Goal: Information Seeking & Learning: Find specific fact

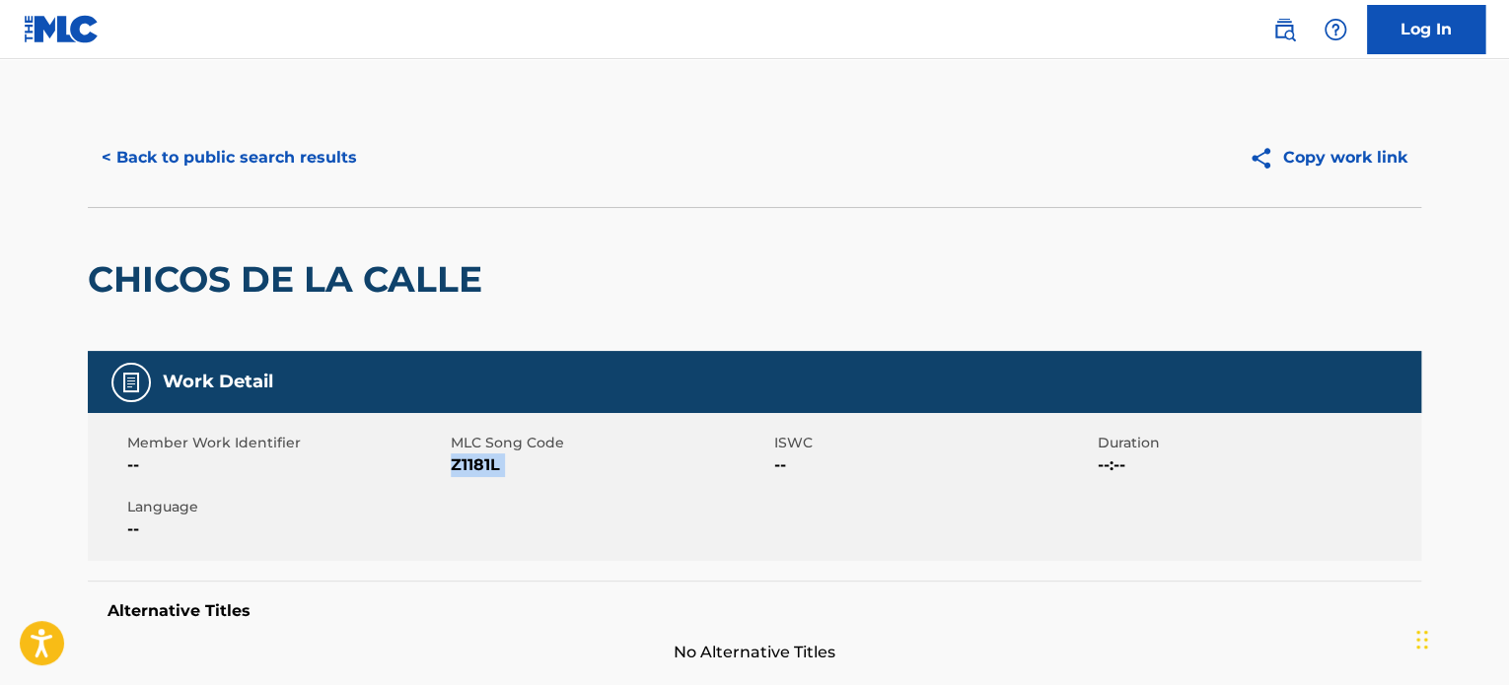
click at [278, 167] on button "< Back to public search results" at bounding box center [229, 157] width 283 height 49
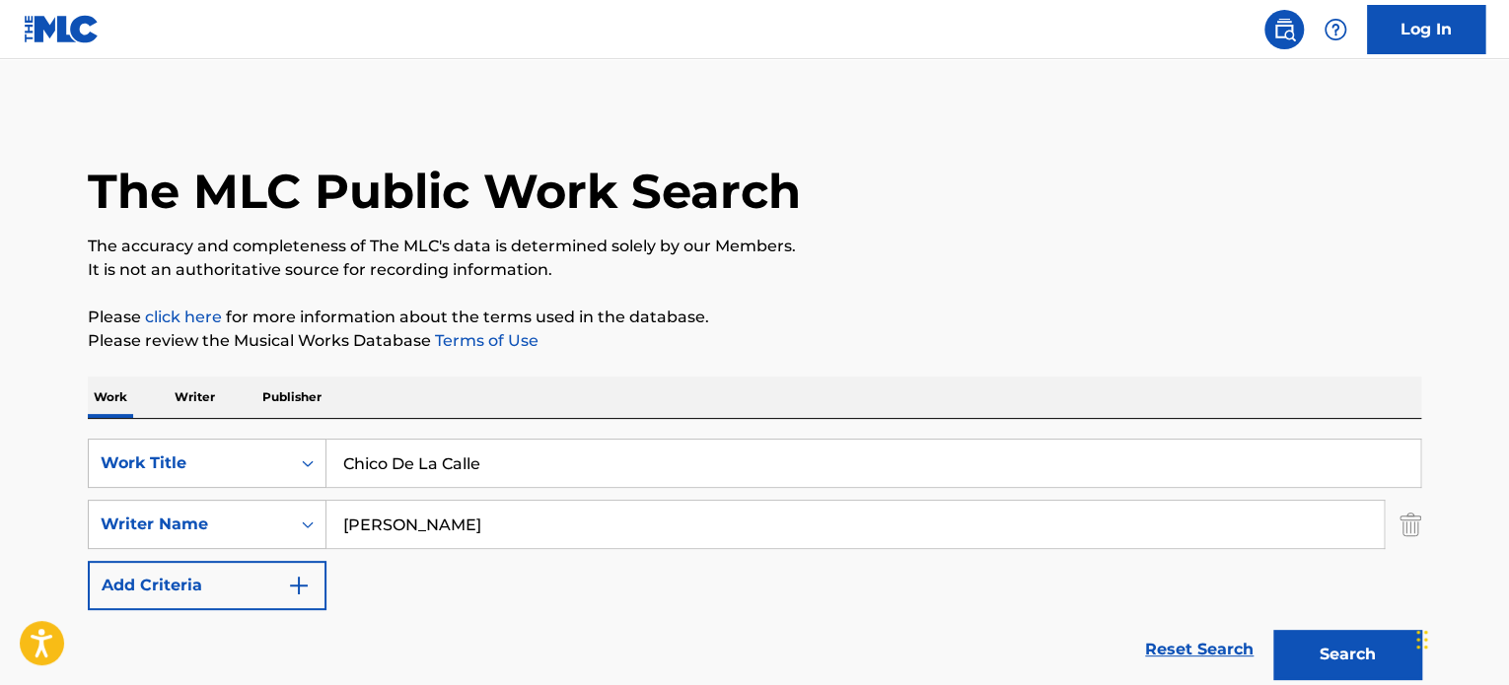
scroll to position [394, 0]
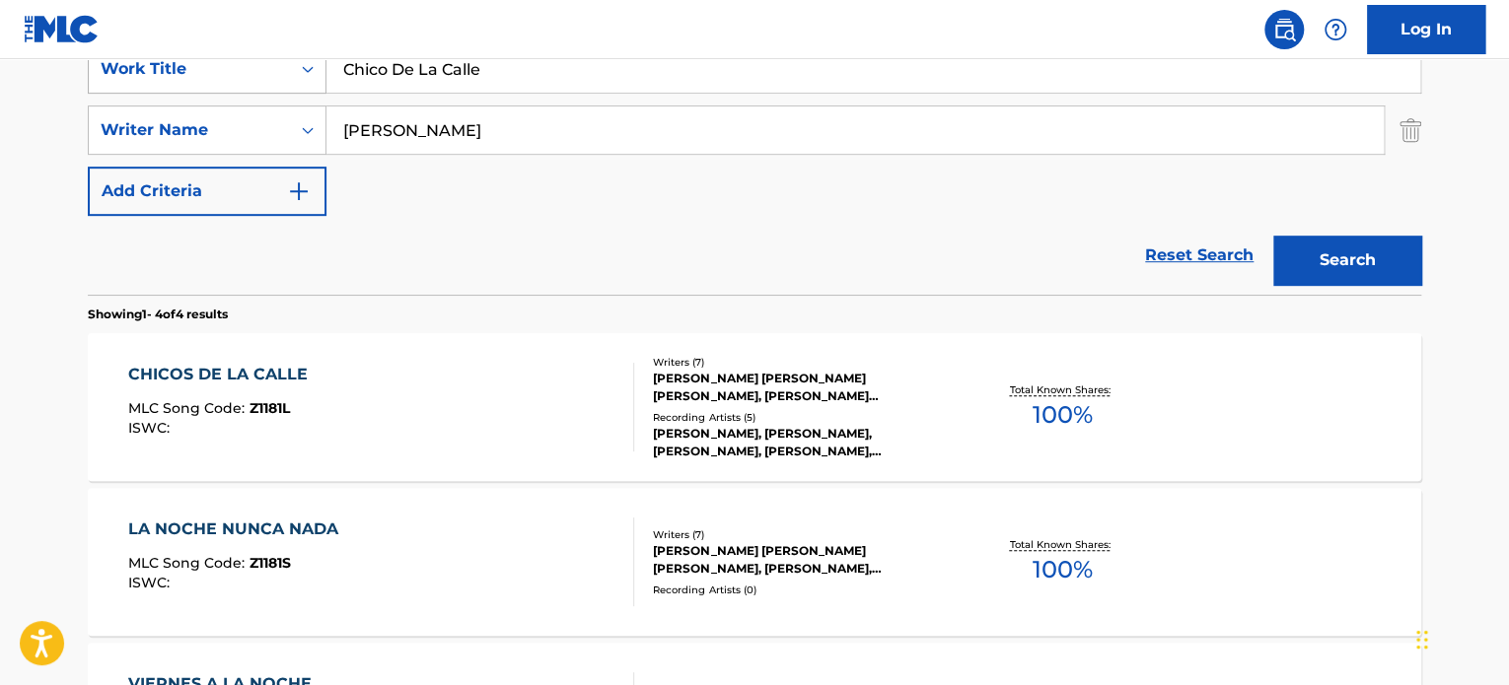
drag, startPoint x: 538, startPoint y: 72, endPoint x: 220, endPoint y: 59, distance: 318.8
click at [220, 59] on div "SearchWithCriteriaff86ae1f-c33f-4f0b-8637-c3c9f3321141 Work Title Chico De La C…" at bounding box center [754, 68] width 1333 height 49
paste input "A Veces Pienso"
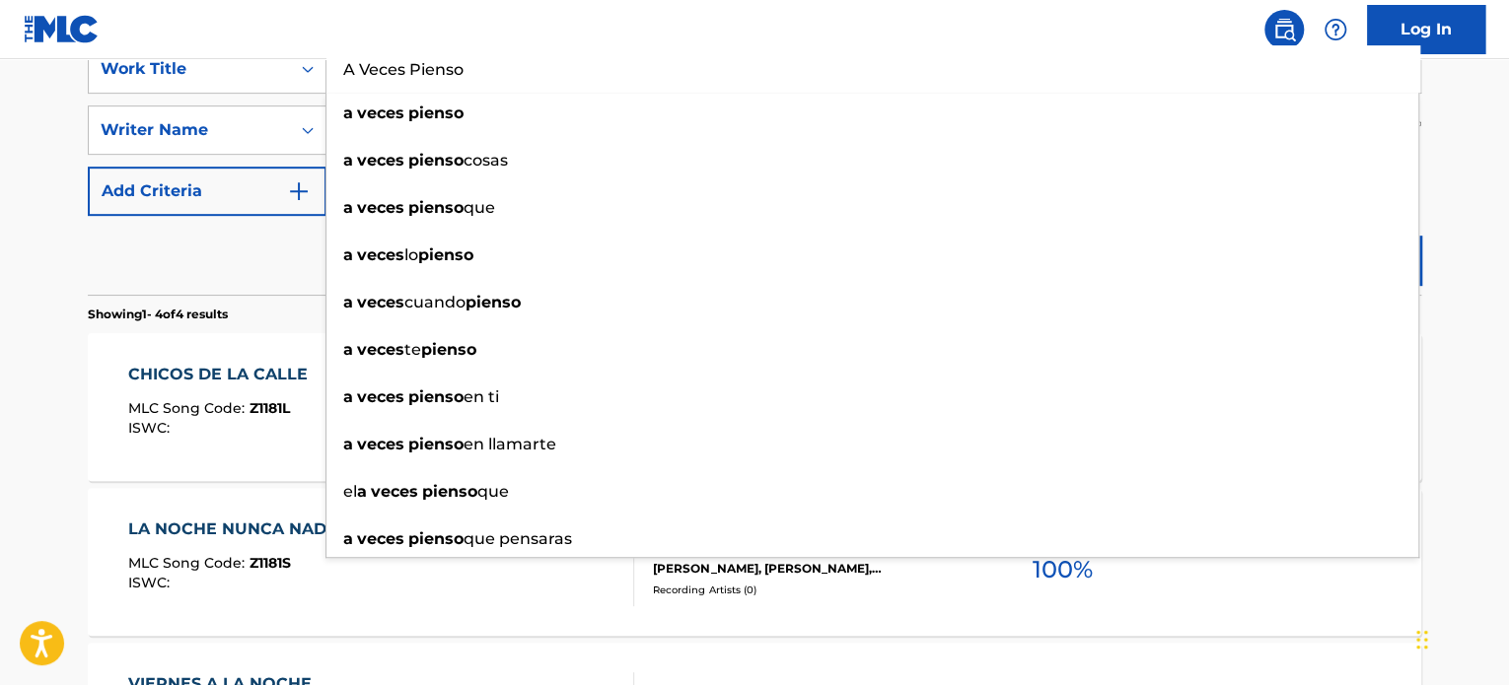
type input "A Veces Pienso"
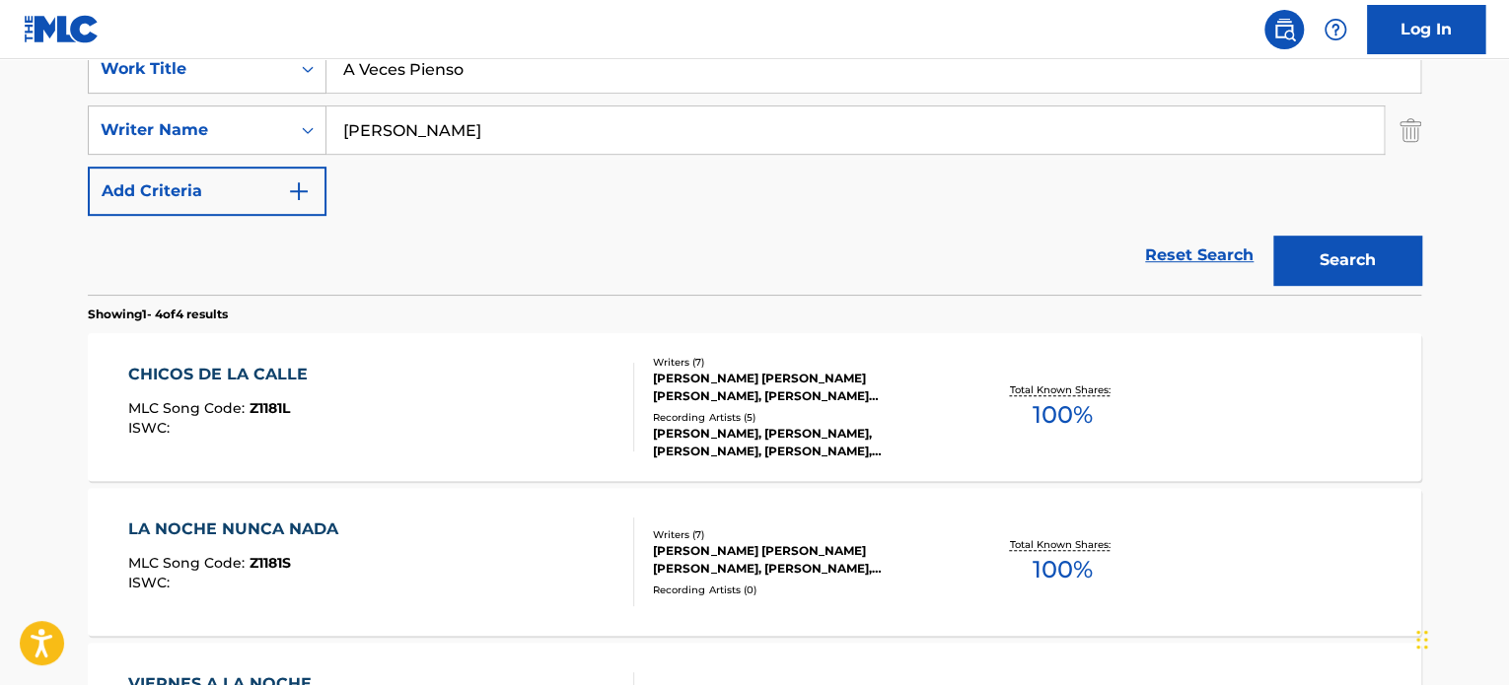
click at [219, 284] on div "Reset Search Search" at bounding box center [754, 255] width 1333 height 79
drag, startPoint x: 596, startPoint y: 133, endPoint x: 58, endPoint y: 134, distance: 537.5
click at [58, 134] on main "The MLC Public Work Search The accuracy and completeness of The MLC's data is d…" at bounding box center [754, 357] width 1509 height 1384
type input "[PERSON_NAME]"
click at [1273, 236] on button "Search" at bounding box center [1347, 260] width 148 height 49
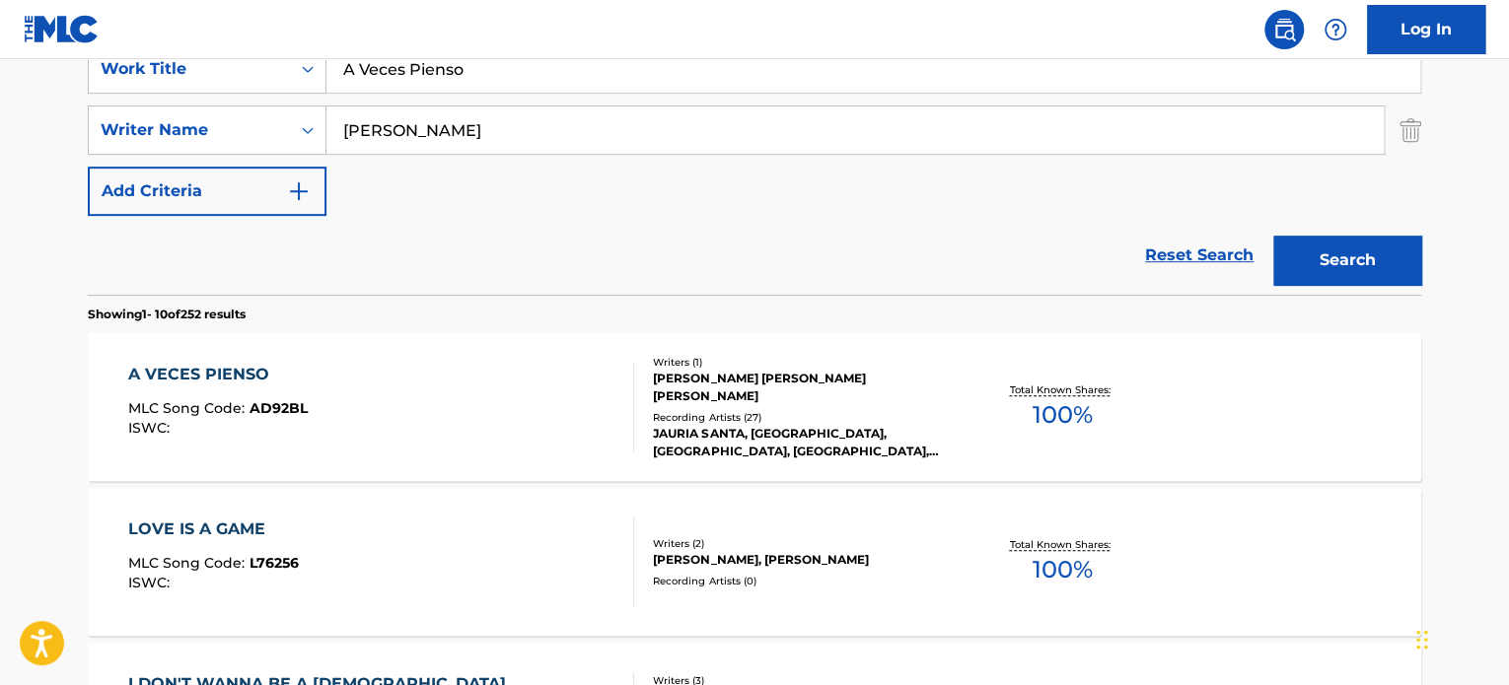
click at [612, 435] on div "A VECES PIENSO MLC Song Code : AD92BL ISWC :" at bounding box center [381, 407] width 507 height 89
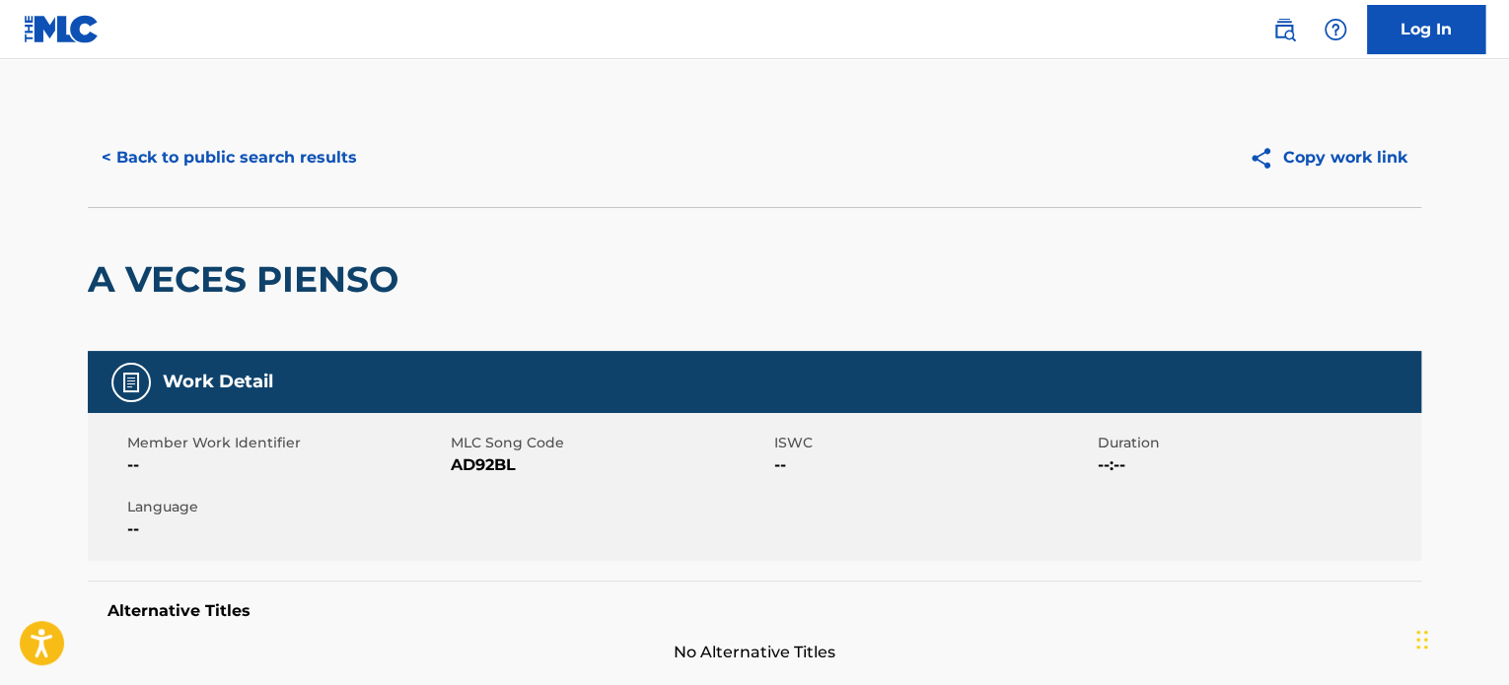
click at [498, 471] on span "AD92BL" at bounding box center [610, 466] width 319 height 24
copy span "AD92BL"
click at [265, 168] on button "< Back to public search results" at bounding box center [229, 157] width 283 height 49
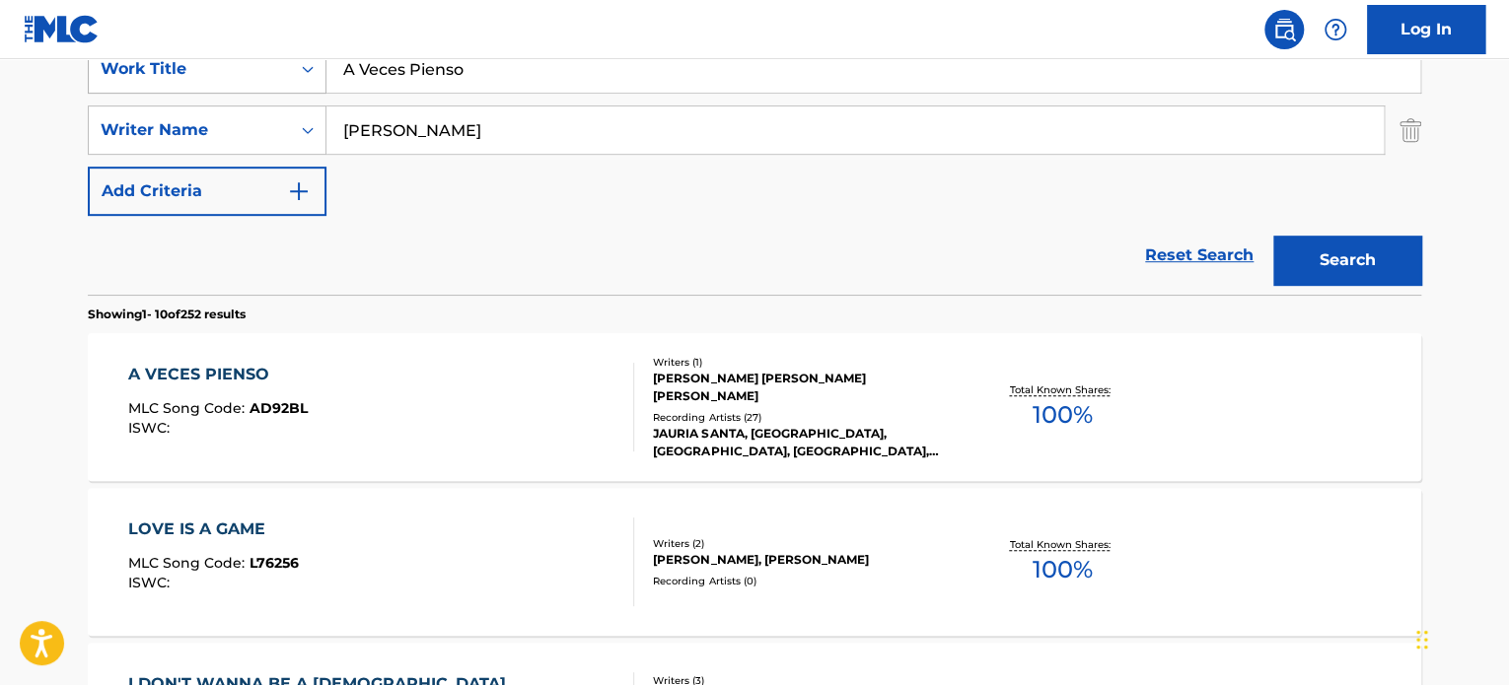
drag, startPoint x: 488, startPoint y: 70, endPoint x: 133, endPoint y: 93, distance: 355.7
click at [133, 93] on div "SearchWithCriteriaff86ae1f-c33f-4f0b-8637-c3c9f3321141 Work Title A Veces Pienso" at bounding box center [754, 68] width 1333 height 49
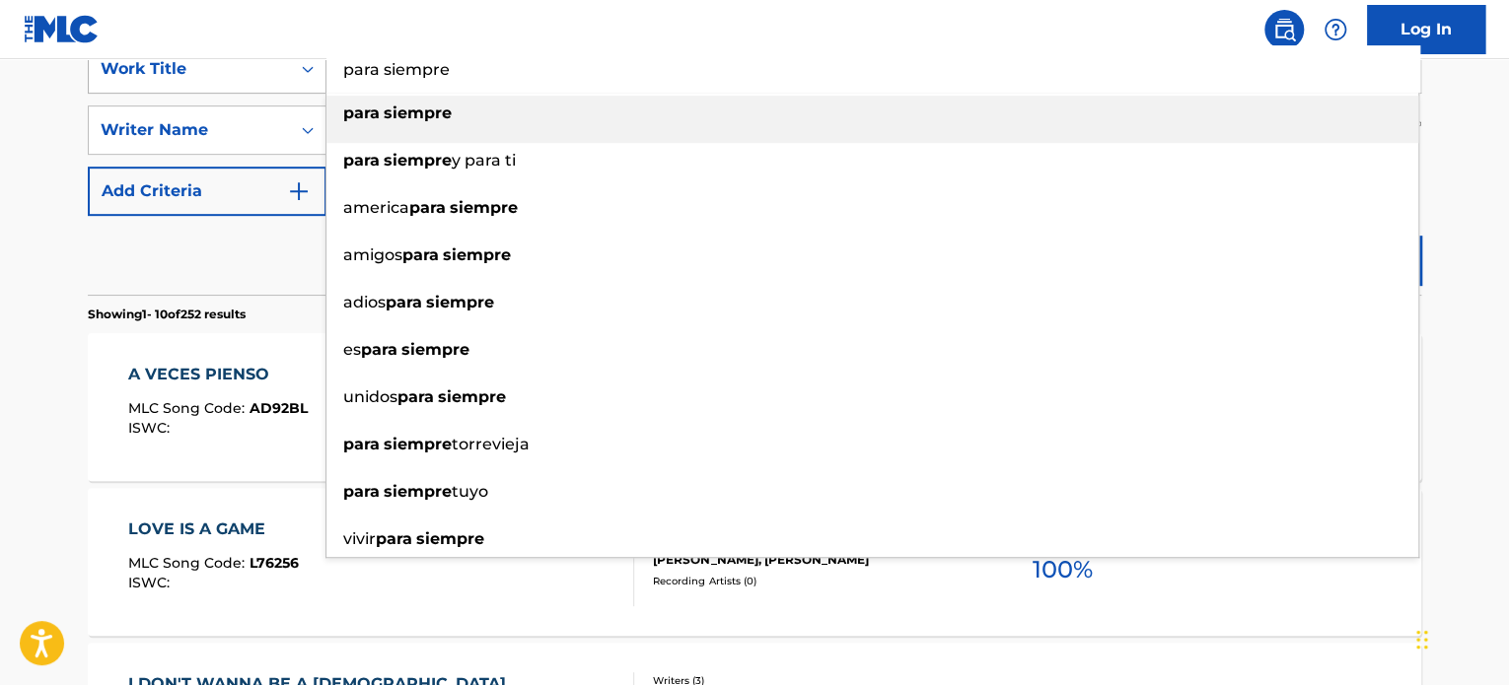
type input "para siempre"
click at [254, 60] on div "Work Title" at bounding box center [190, 69] width 178 height 24
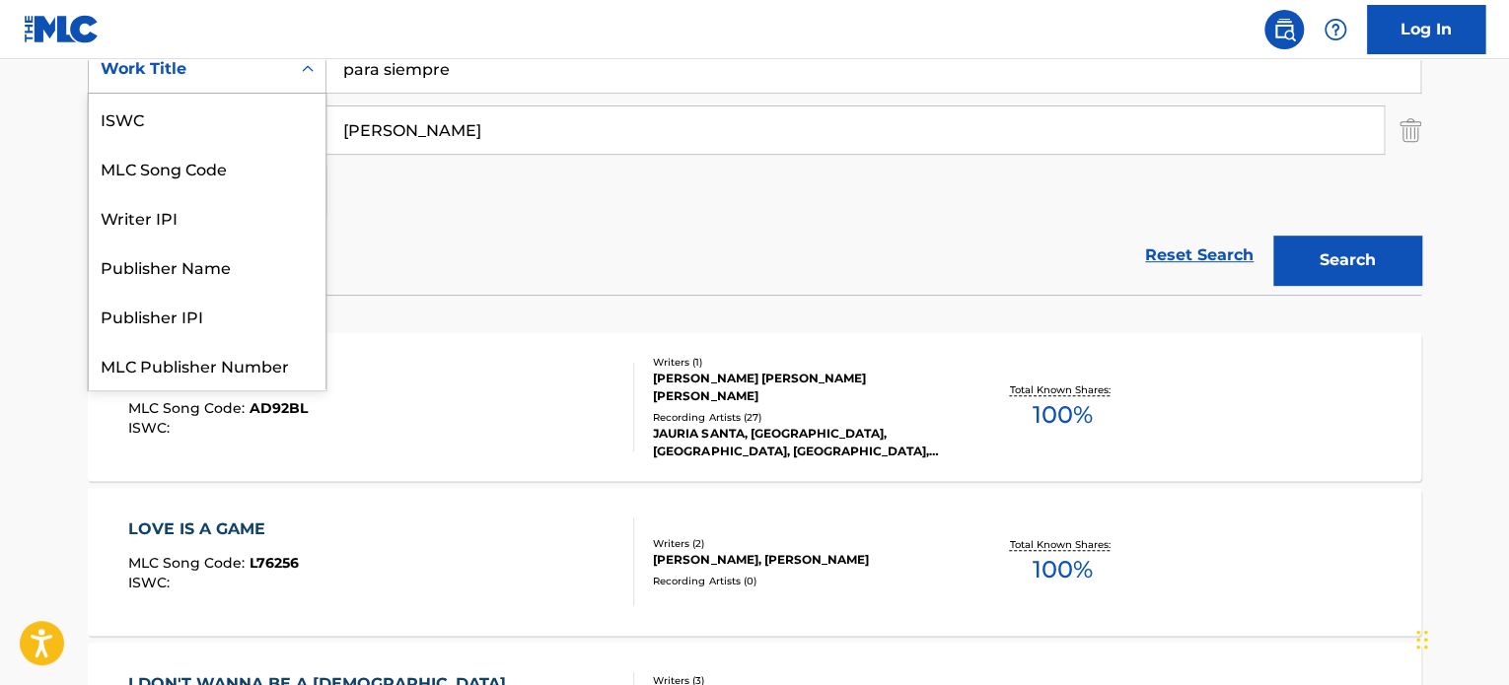
scroll to position [49, 0]
click at [460, 133] on input "[PERSON_NAME]" at bounding box center [854, 130] width 1057 height 47
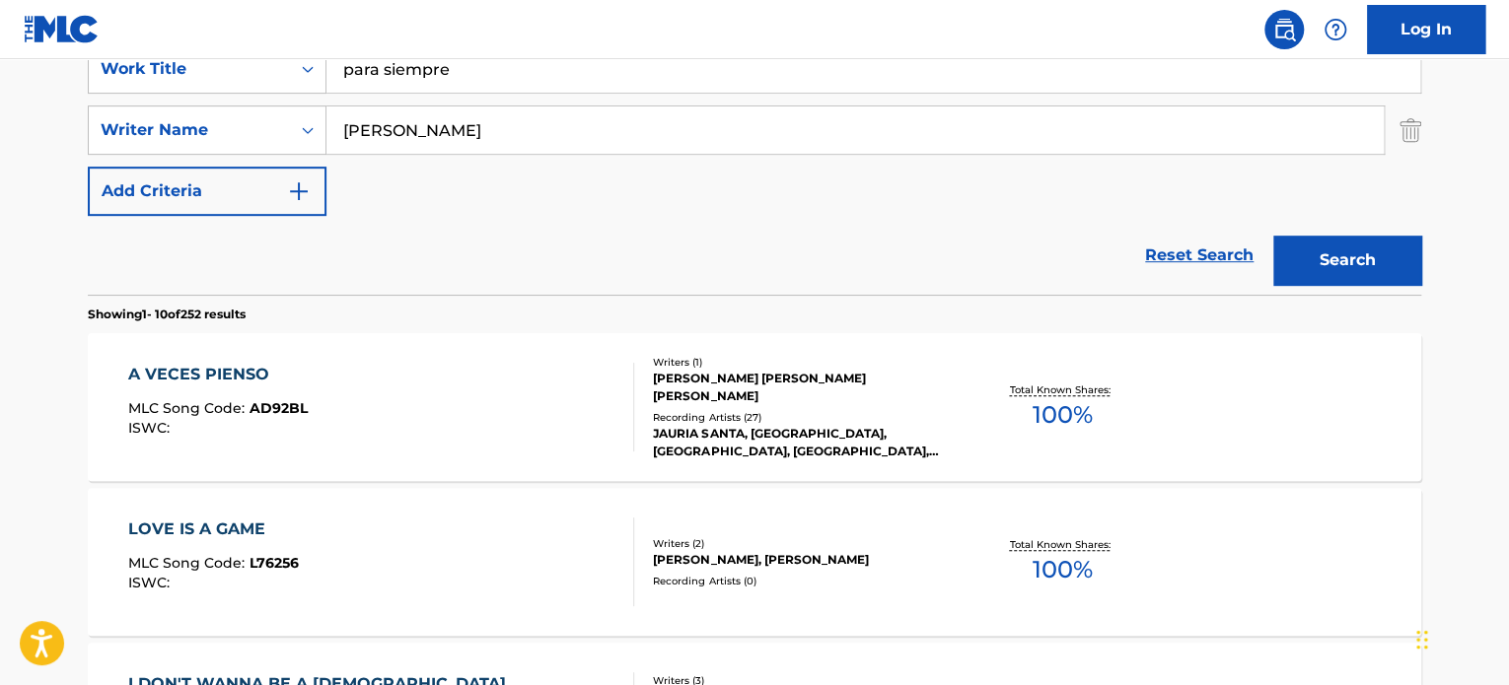
drag, startPoint x: 458, startPoint y: 131, endPoint x: 225, endPoint y: 157, distance: 234.1
click at [225, 157] on div "SearchWithCriteriaff86ae1f-c33f-4f0b-8637-c3c9f3321141 Work Title para siempre …" at bounding box center [754, 130] width 1333 height 172
paste input "[PERSON_NAME]"
click at [1329, 245] on button "Search" at bounding box center [1347, 260] width 148 height 49
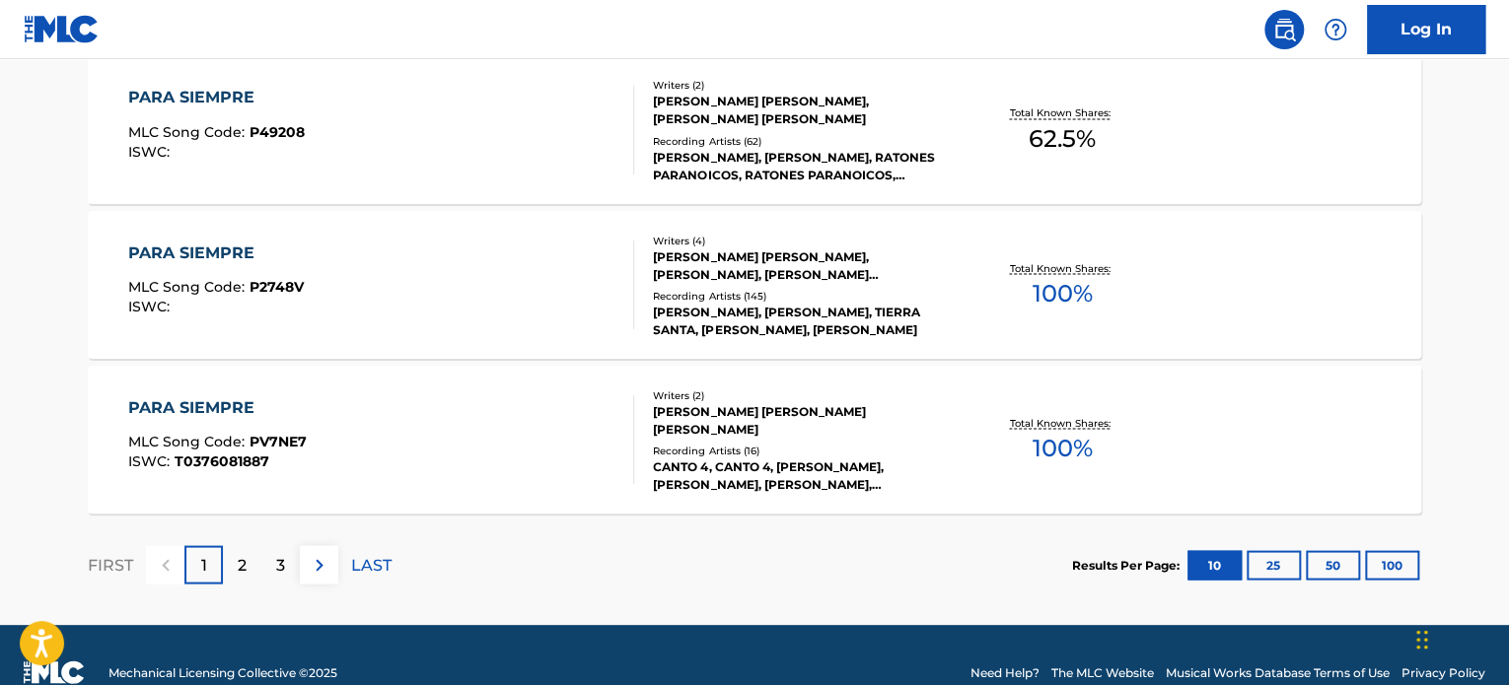
scroll to position [1775, 0]
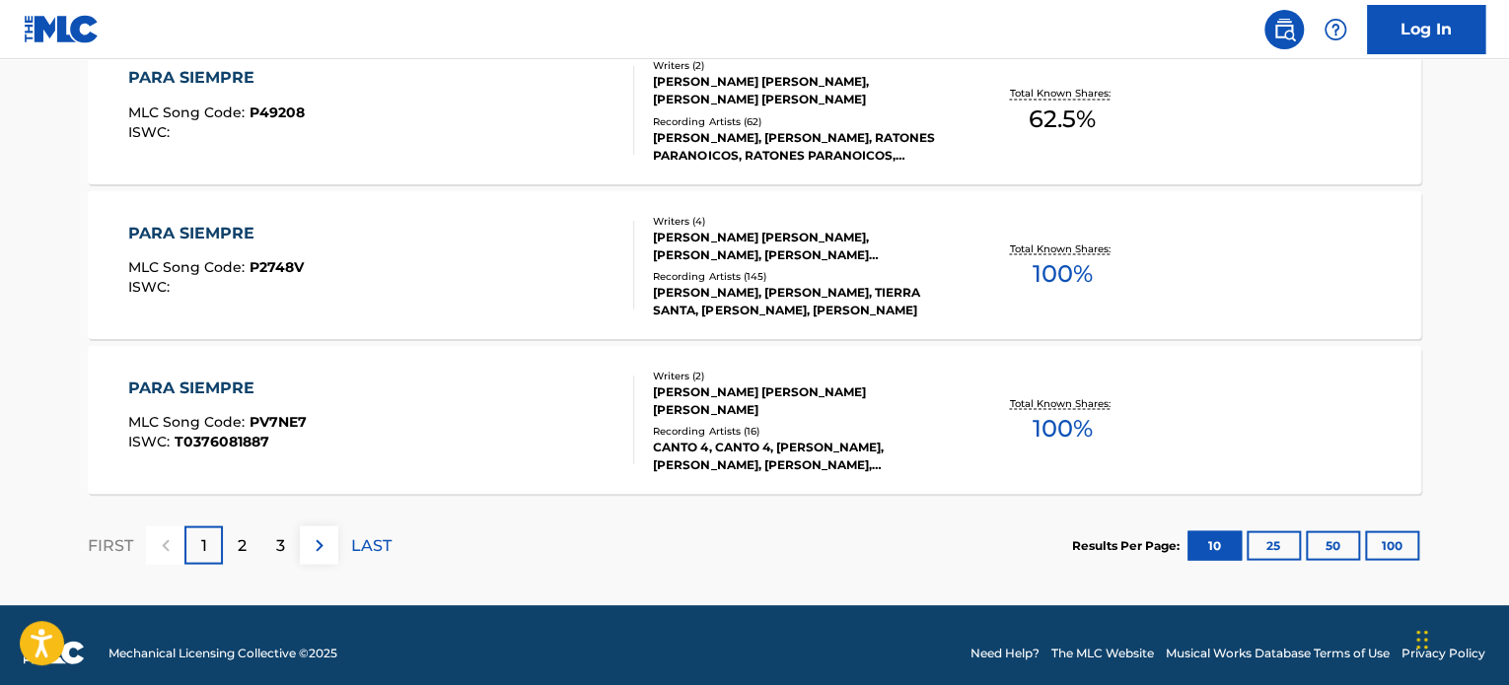
click at [238, 542] on p "2" at bounding box center [242, 546] width 9 height 24
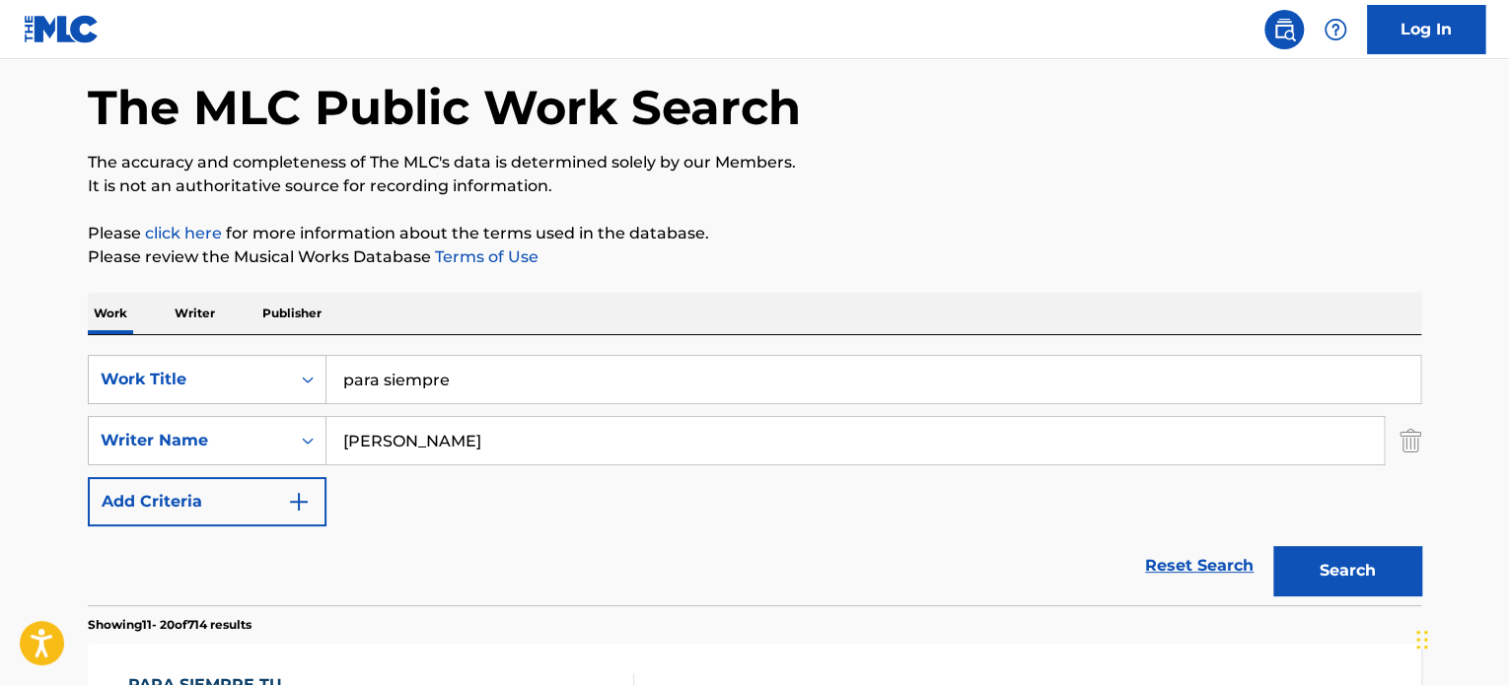
scroll to position [0, 0]
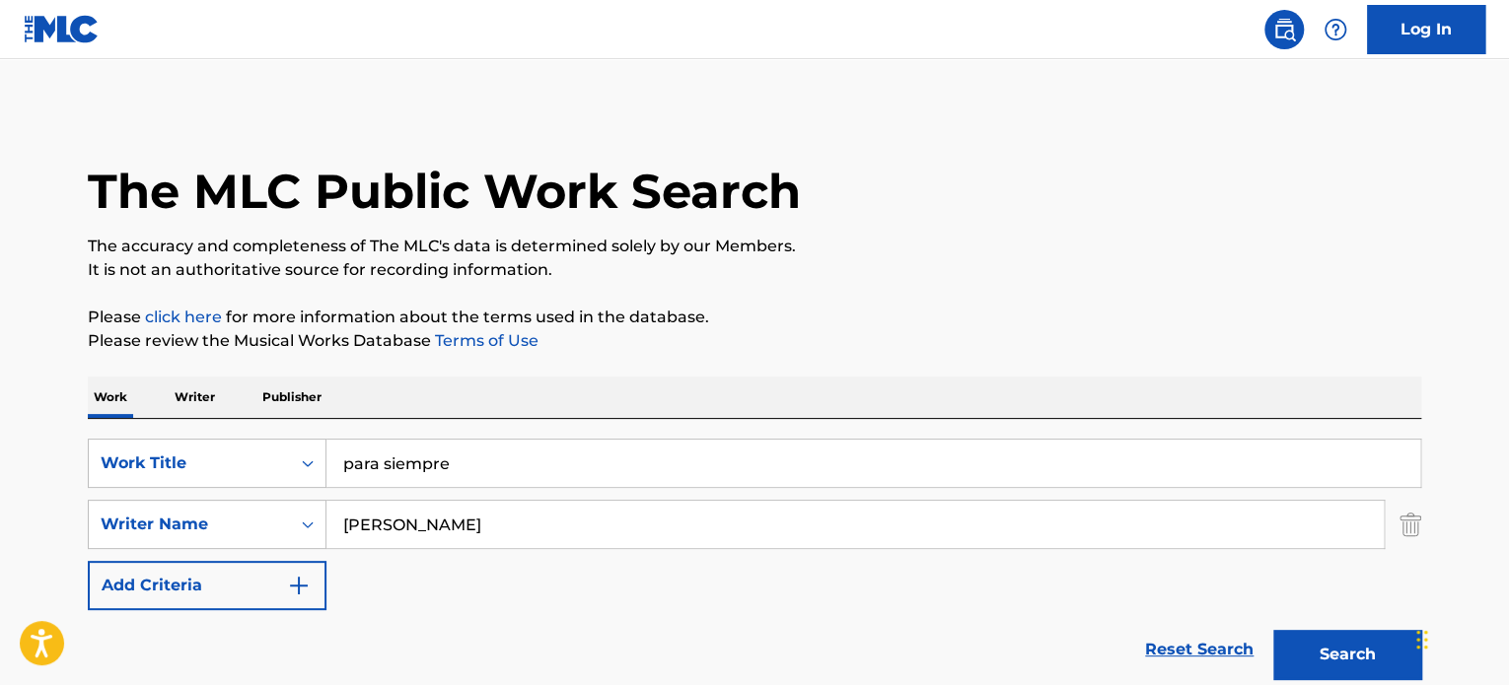
drag, startPoint x: 469, startPoint y: 523, endPoint x: 0, endPoint y: 527, distance: 469.4
type input "[PERSON_NAME]"
click at [1273, 630] on button "Search" at bounding box center [1347, 654] width 148 height 49
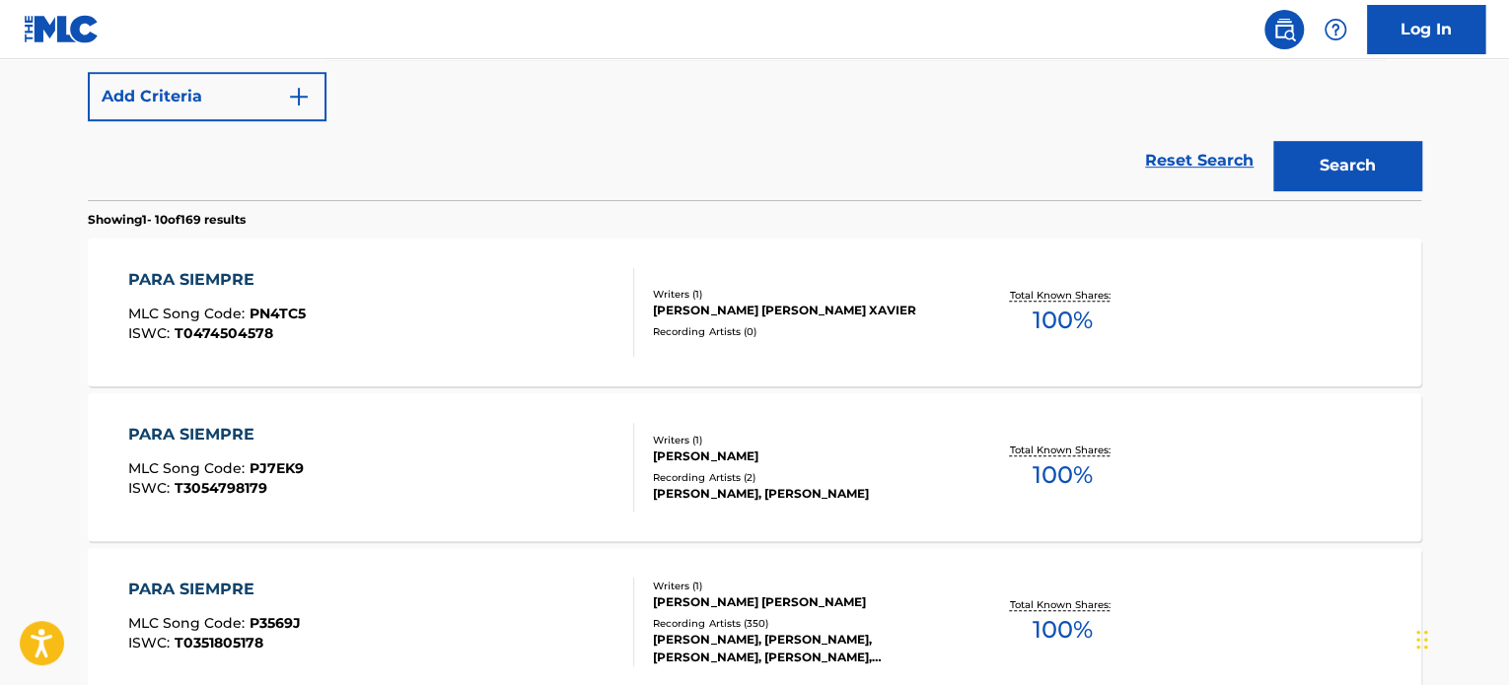
scroll to position [592, 0]
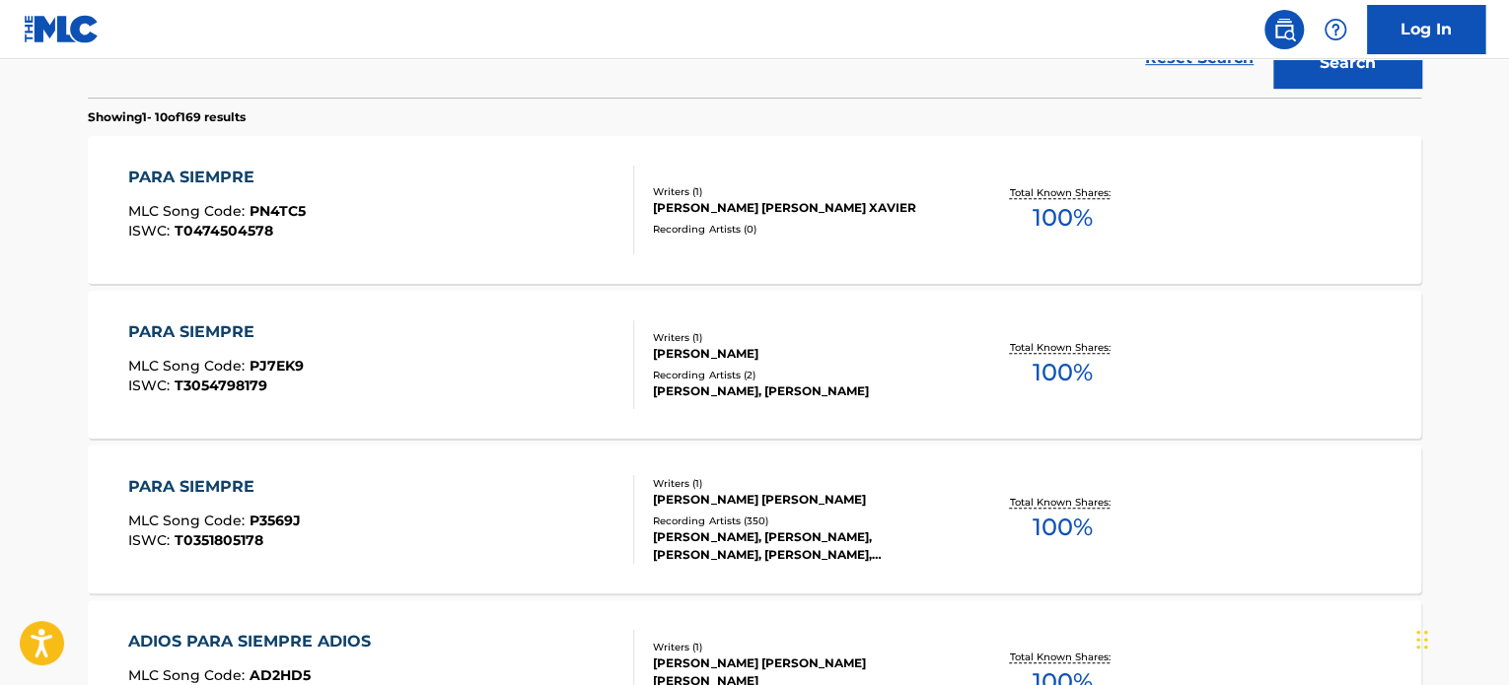
click at [786, 484] on div "Writers ( 1 )" at bounding box center [802, 483] width 298 height 15
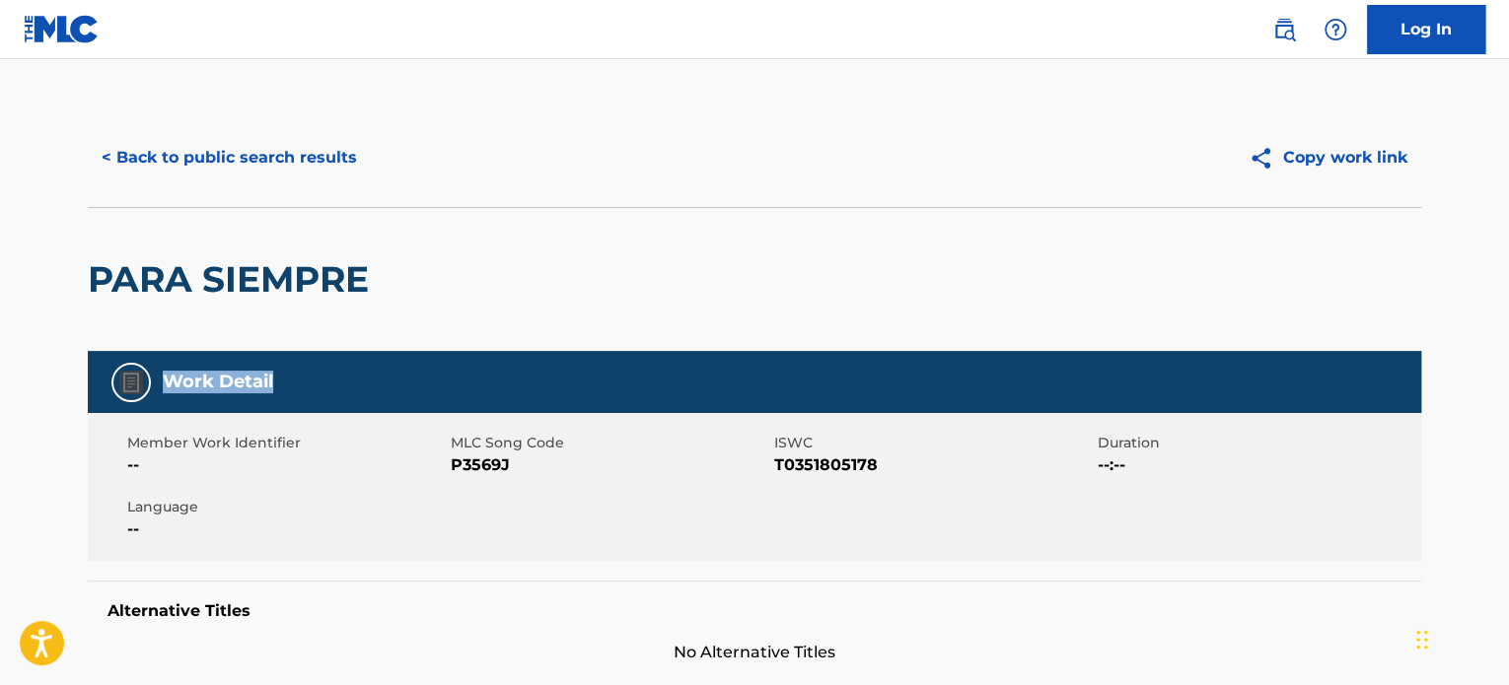
drag, startPoint x: 1480, startPoint y: 233, endPoint x: 789, endPoint y: 354, distance: 701.9
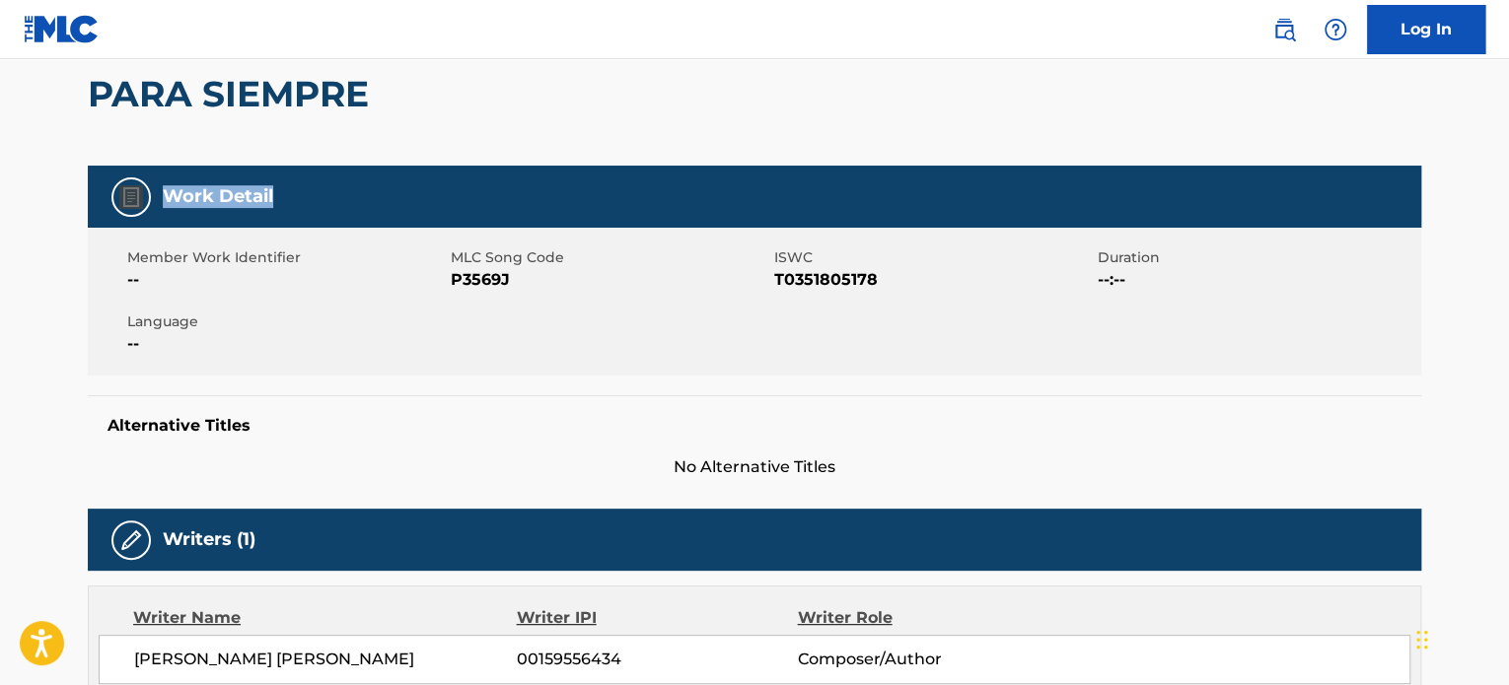
scroll to position [394, 0]
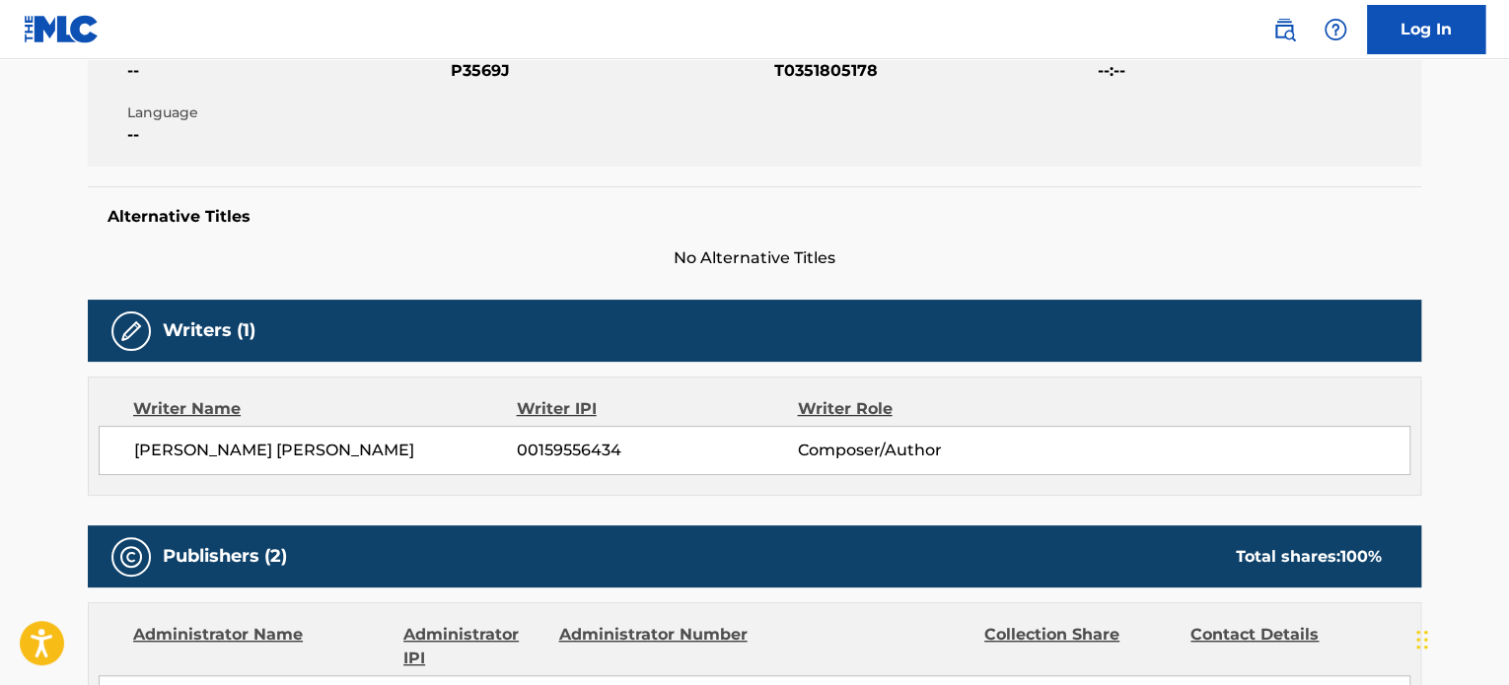
drag, startPoint x: 449, startPoint y: 453, endPoint x: 347, endPoint y: 450, distance: 101.6
click at [347, 450] on span "[PERSON_NAME] [PERSON_NAME]" at bounding box center [325, 451] width 383 height 24
copy span "[PERSON_NAME]"
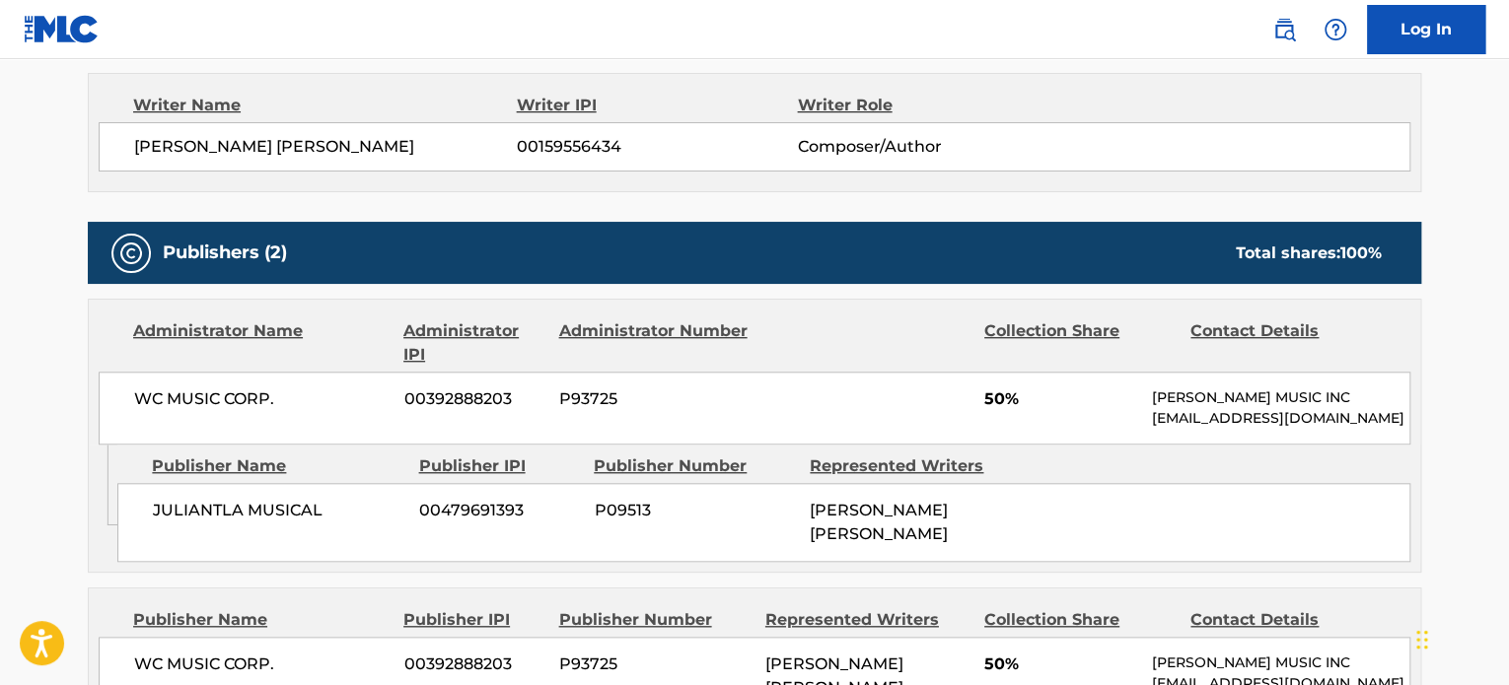
scroll to position [493, 0]
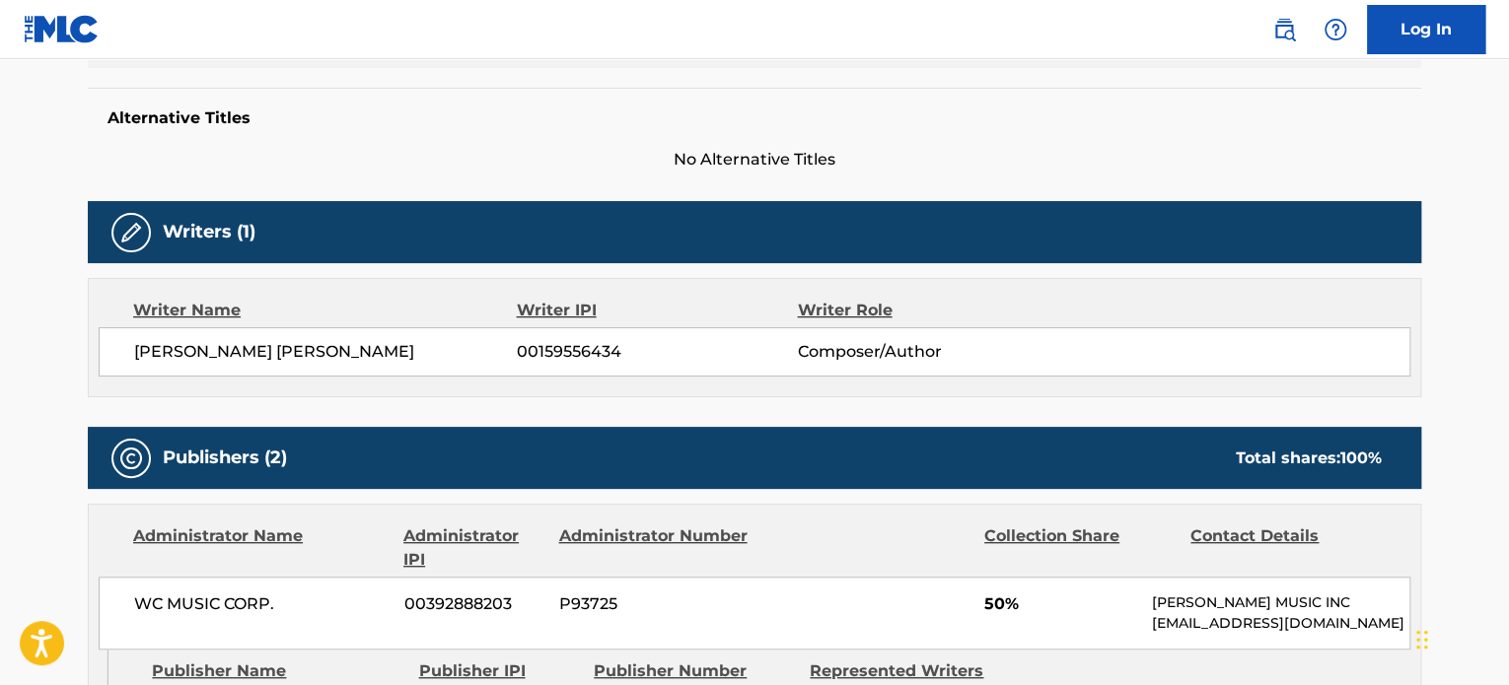
click at [246, 366] on div "[PERSON_NAME] [PERSON_NAME] 00159556434 Composer/Author" at bounding box center [755, 351] width 1312 height 49
click at [239, 327] on div "[PERSON_NAME] [PERSON_NAME] 00159556434 Composer/Author" at bounding box center [755, 351] width 1312 height 49
click at [243, 378] on div "Writer Name Writer IPI Writer Role [PERSON_NAME] [PERSON_NAME] 00159556434 Comp…" at bounding box center [754, 337] width 1333 height 119
click at [243, 361] on span "[PERSON_NAME] [PERSON_NAME]" at bounding box center [325, 352] width 383 height 24
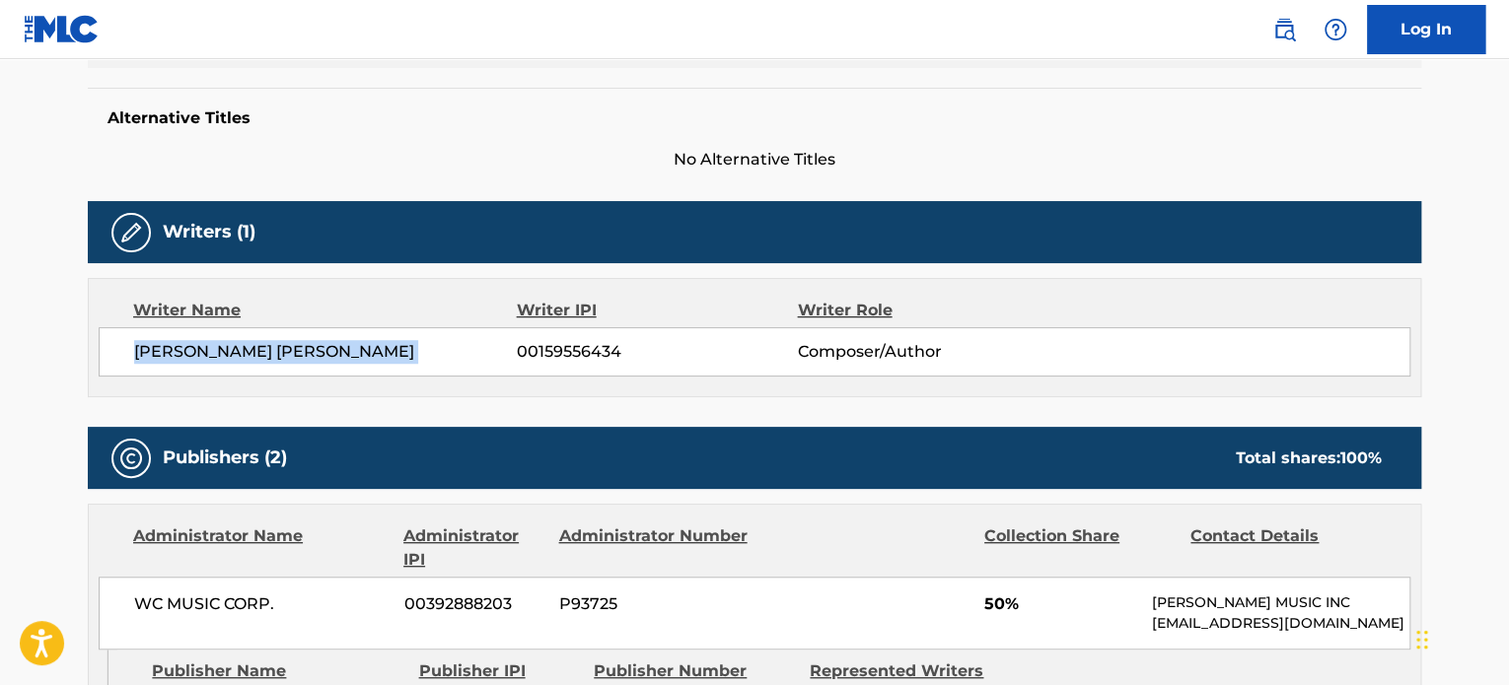
click at [243, 361] on span "[PERSON_NAME] [PERSON_NAME]" at bounding box center [325, 352] width 383 height 24
copy div "[PERSON_NAME] [PERSON_NAME]"
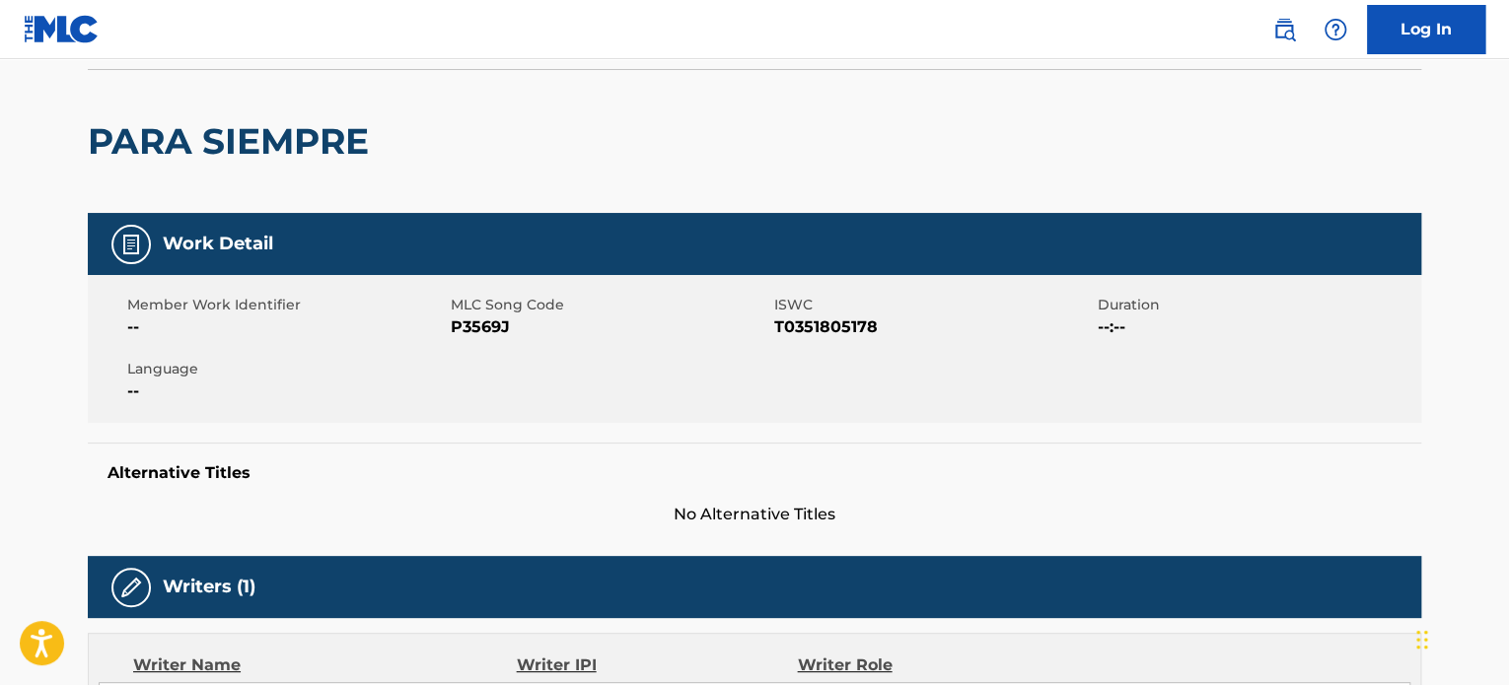
scroll to position [0, 0]
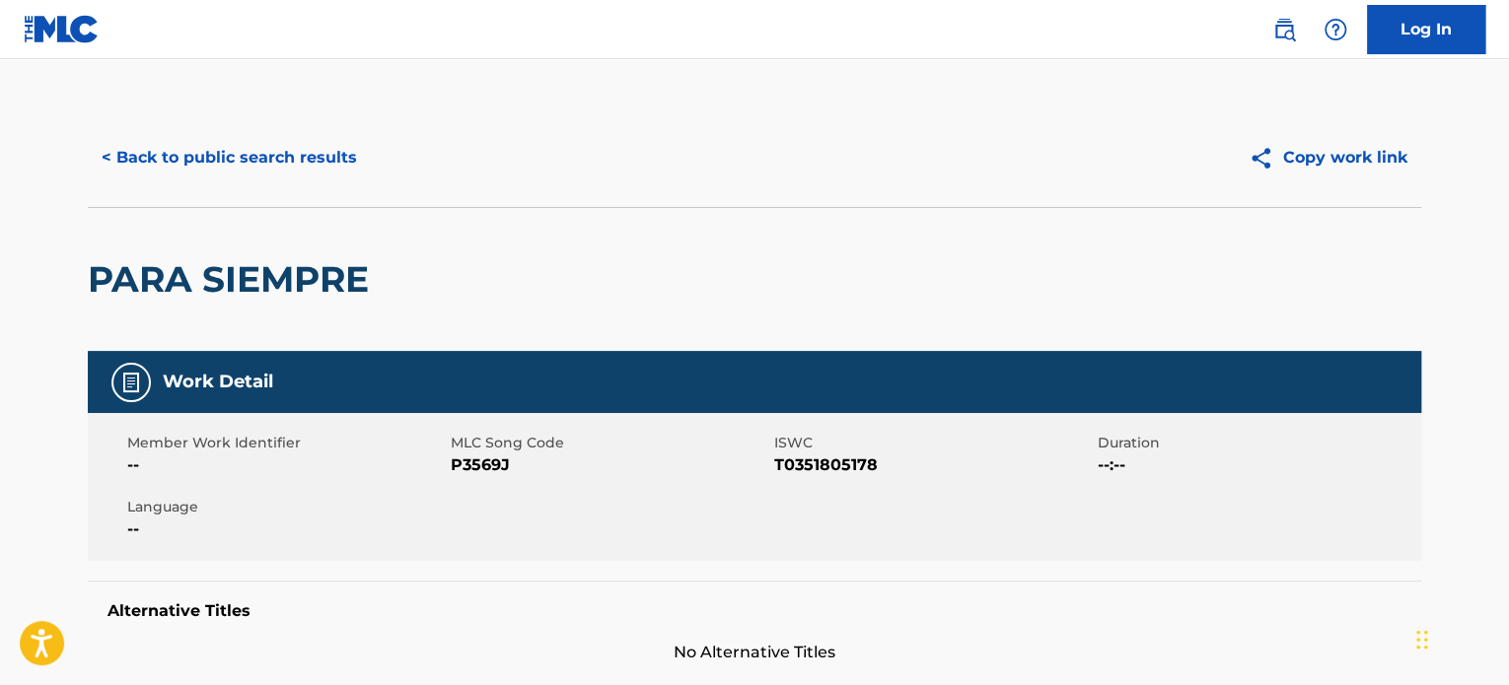
click at [496, 472] on span "P3569J" at bounding box center [610, 466] width 319 height 24
copy span "P3569J"
click at [236, 168] on button "< Back to public search results" at bounding box center [229, 157] width 283 height 49
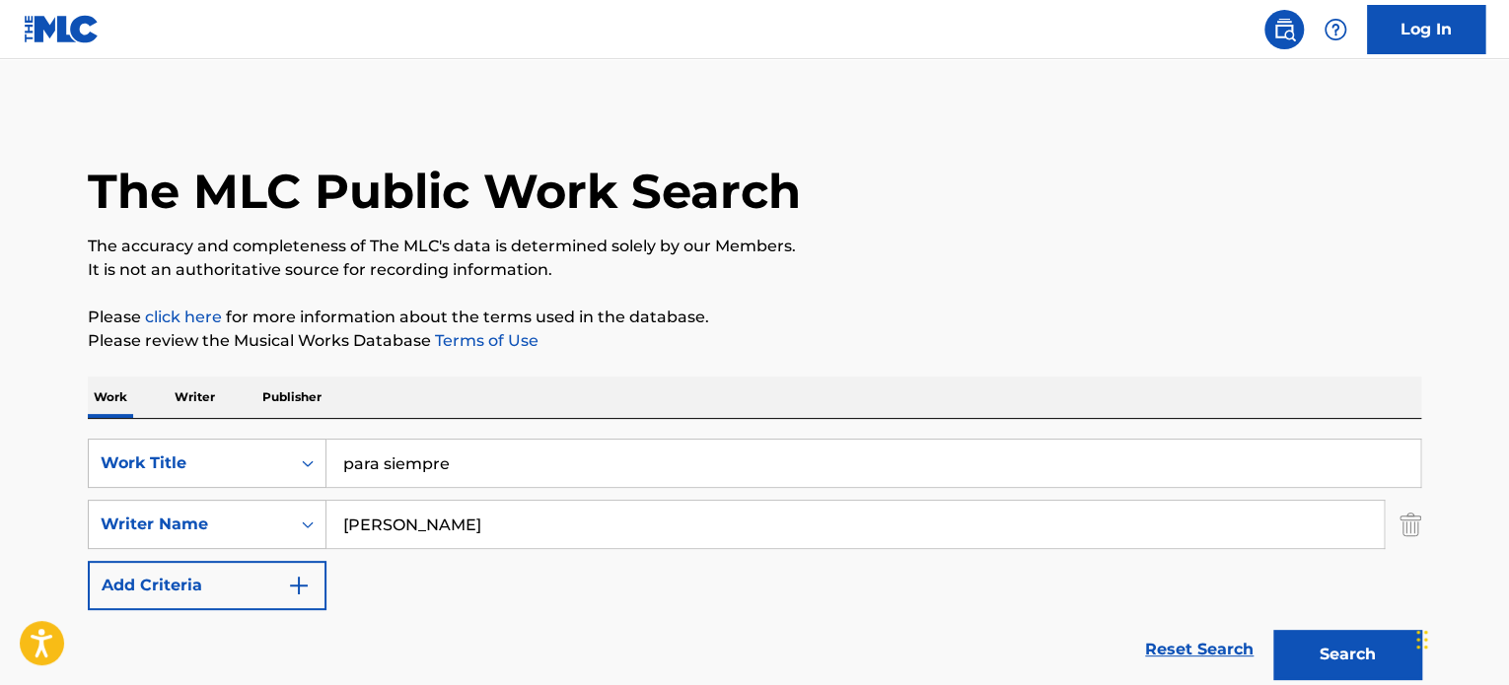
click at [412, 461] on input "para siempre" at bounding box center [873, 463] width 1094 height 47
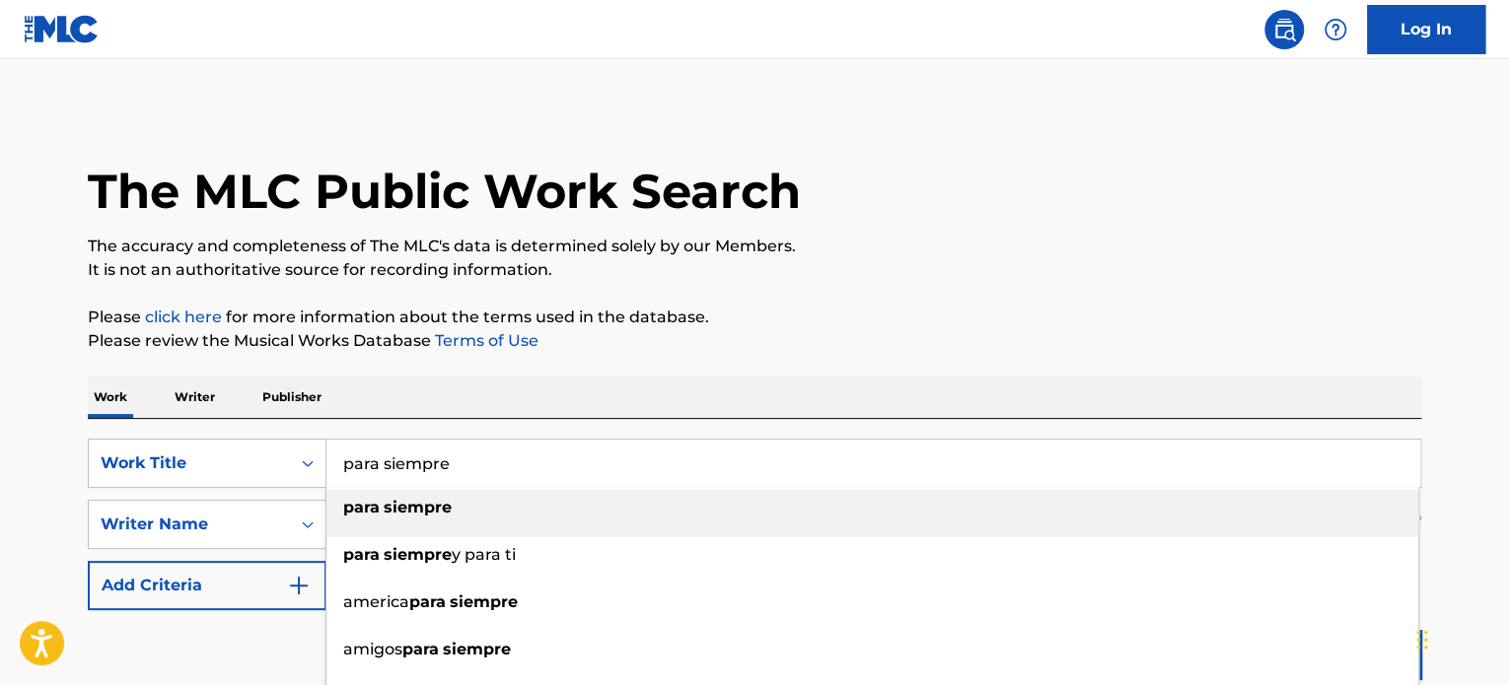
click at [412, 461] on input "para siempre" at bounding box center [873, 463] width 1094 height 47
paste input "[PERSON_NAME] de Mi Vida"
type input "[PERSON_NAME] de Mi Vida"
click at [894, 258] on p "It is not an authoritative source for recording information." at bounding box center [754, 270] width 1333 height 24
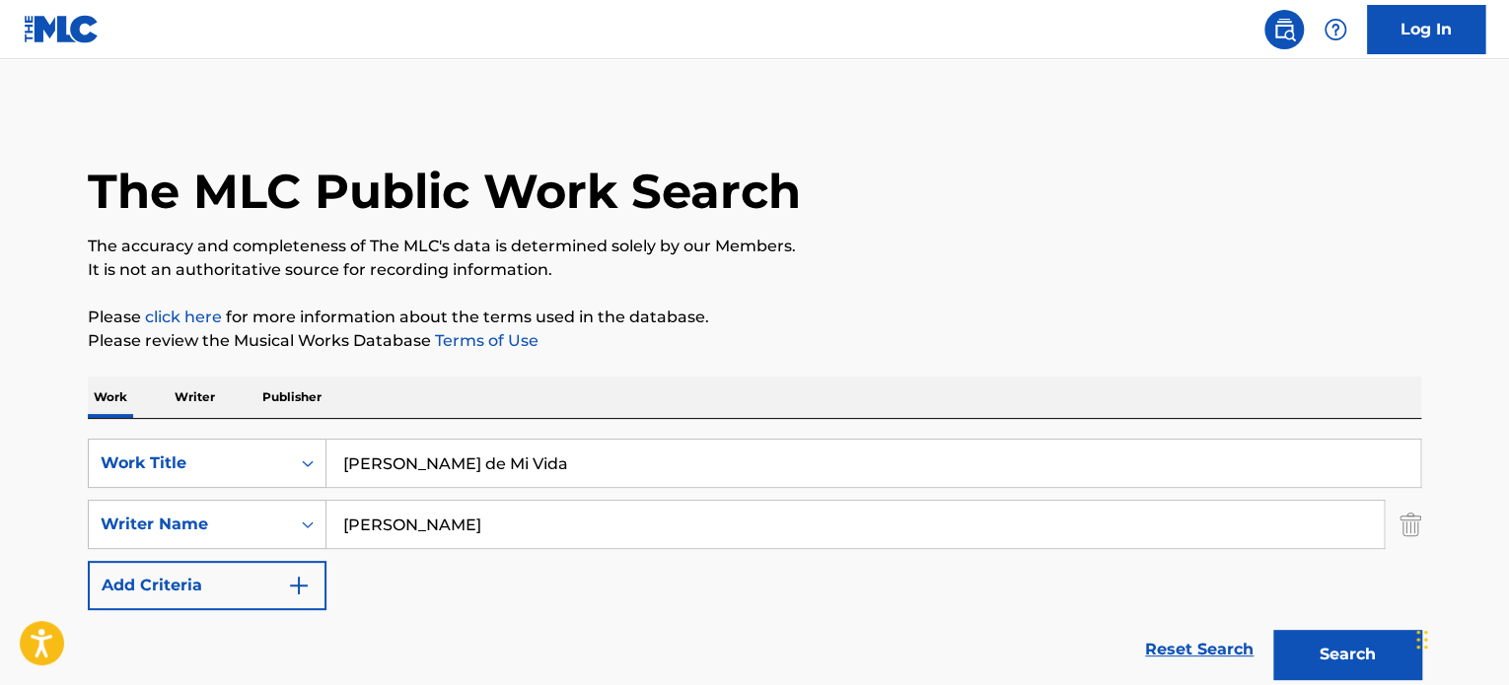
drag, startPoint x: 526, startPoint y: 533, endPoint x: 156, endPoint y: 561, distance: 370.9
click at [171, 557] on div "SearchWithCriteriaff86ae1f-c33f-4f0b-8637-c3c9f3321141 Work Title [PERSON_NAME]…" at bounding box center [754, 525] width 1333 height 172
type input "[PERSON_NAME]"
click at [1273, 630] on button "Search" at bounding box center [1347, 654] width 148 height 49
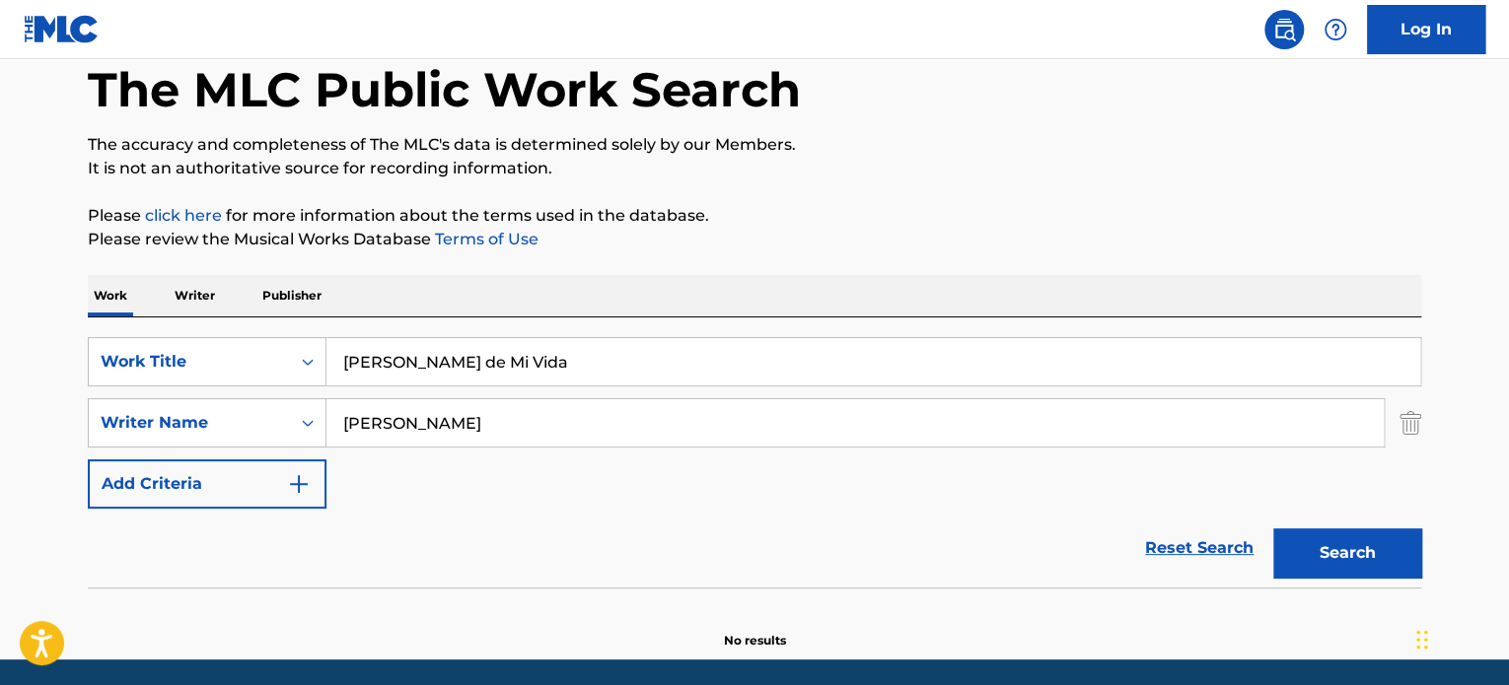
scroll to position [170, 0]
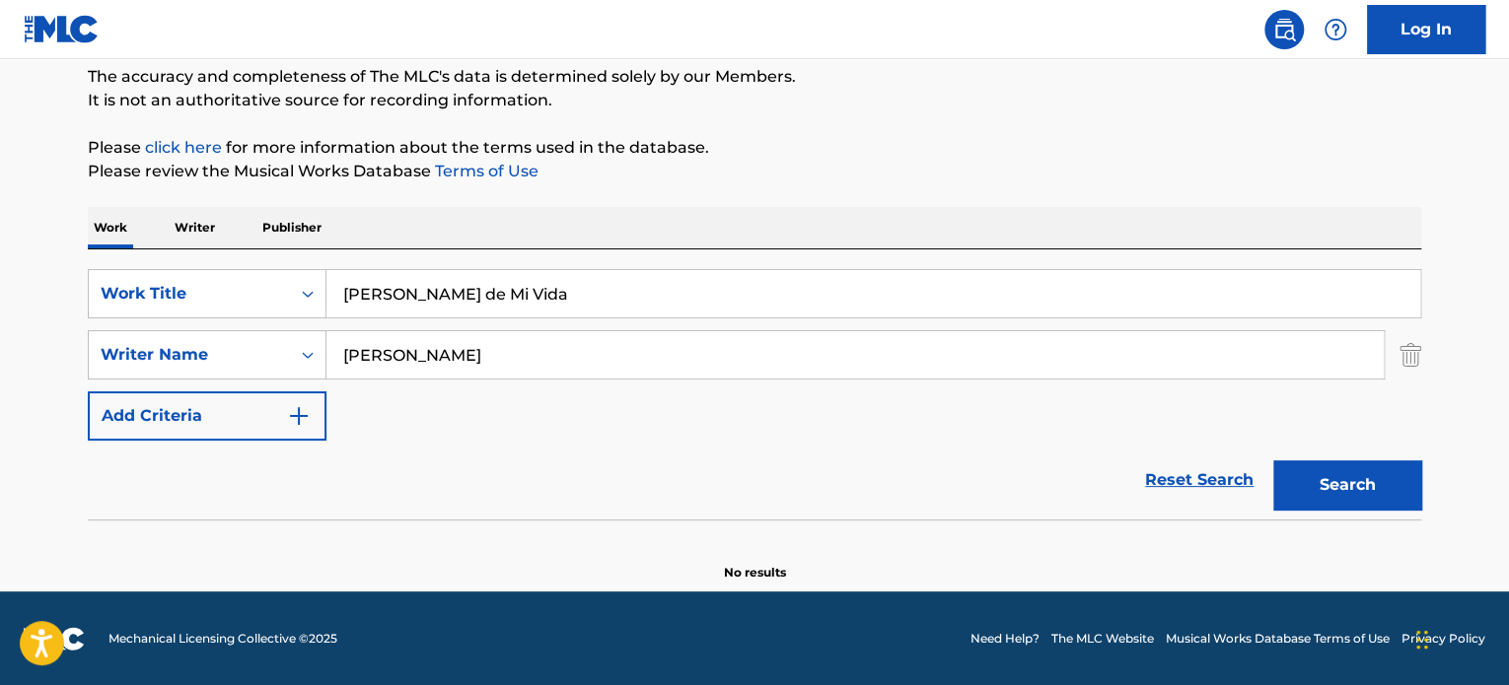
click at [1331, 485] on button "Search" at bounding box center [1347, 485] width 148 height 49
